Goal: Task Accomplishment & Management: Manage account settings

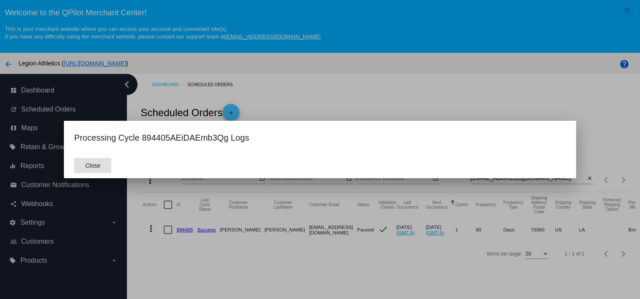
click at [178, 247] on div at bounding box center [320, 149] width 640 height 299
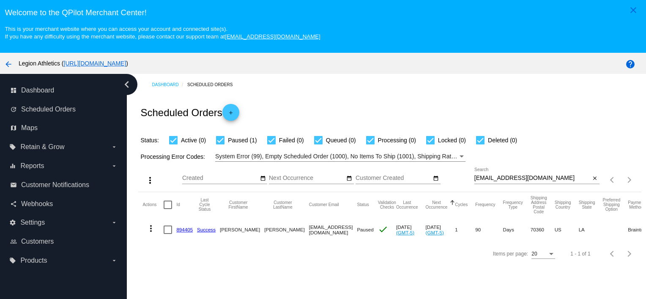
click at [186, 232] on link "894405" at bounding box center [184, 229] width 16 height 5
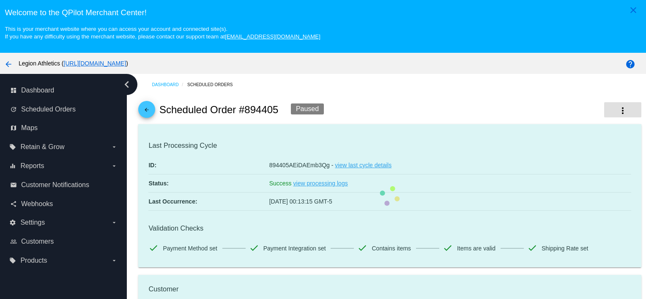
click at [605, 105] on button "more_vert" at bounding box center [622, 109] width 37 height 15
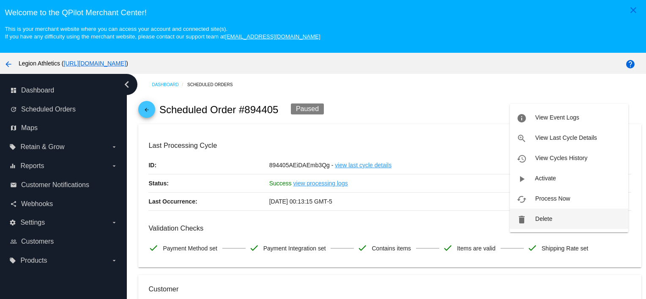
click at [538, 218] on span "Delete" at bounding box center [543, 219] width 17 height 7
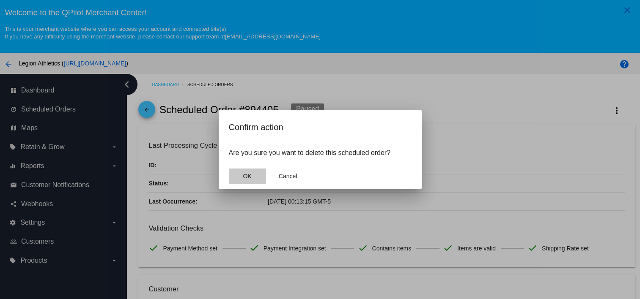
click at [250, 173] on span "OK" at bounding box center [247, 176] width 8 height 7
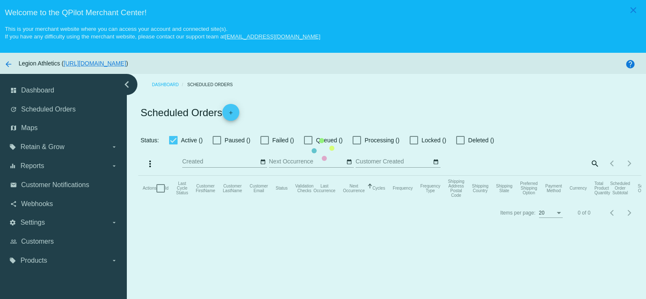
checkbox input "true"
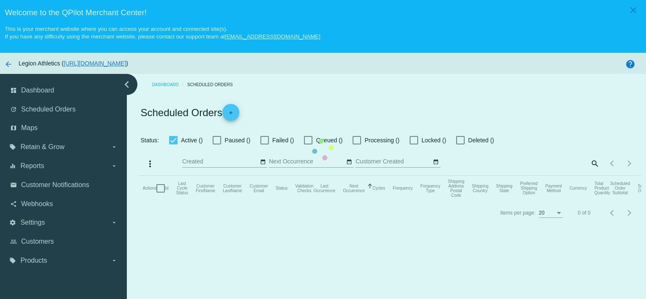
checkbox input "true"
